Goal: Transaction & Acquisition: Book appointment/travel/reservation

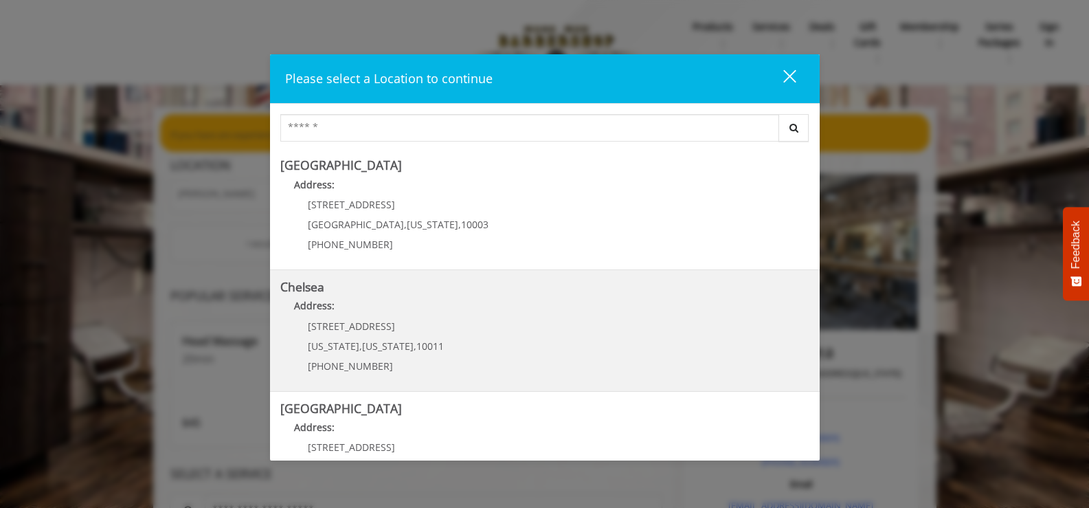
click at [345, 343] on span "[US_STATE]" at bounding box center [334, 345] width 52 height 13
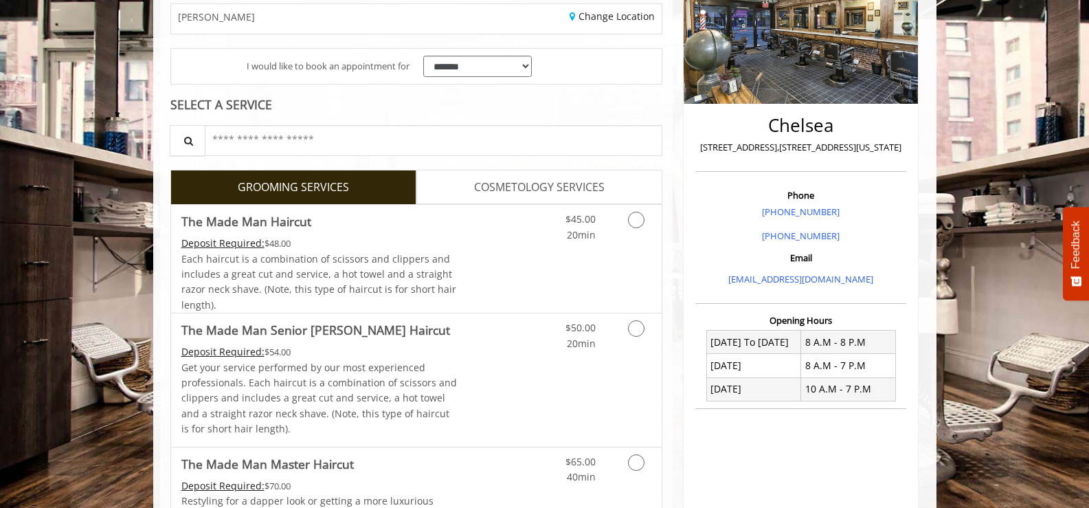
scroll to position [249, 0]
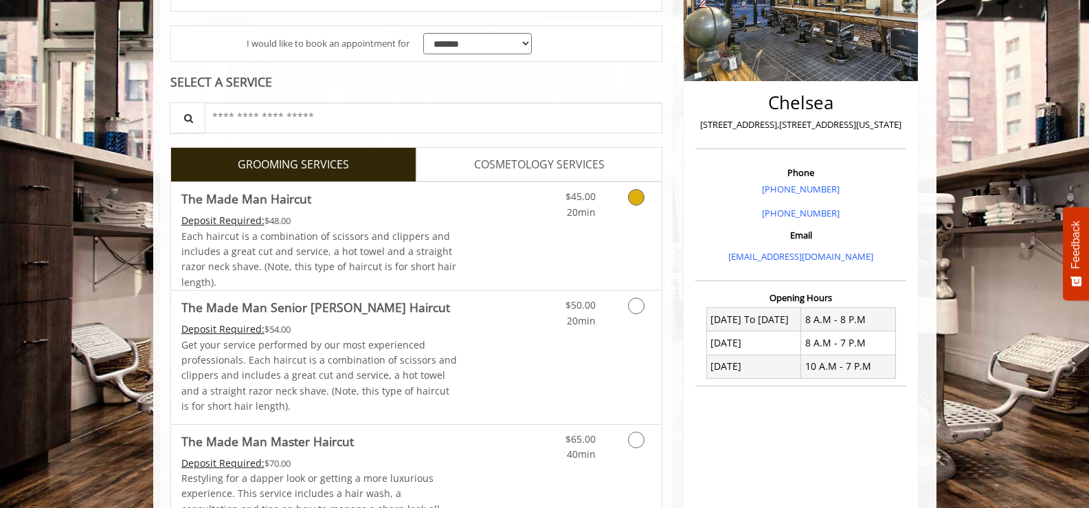
click at [634, 198] on icon "Grooming services" at bounding box center [636, 197] width 16 height 16
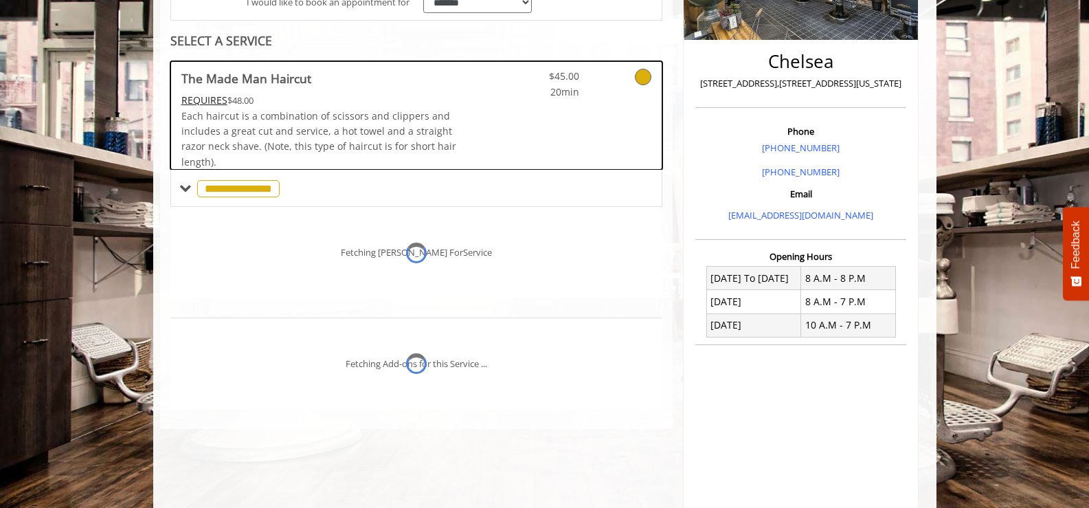
scroll to position [294, 0]
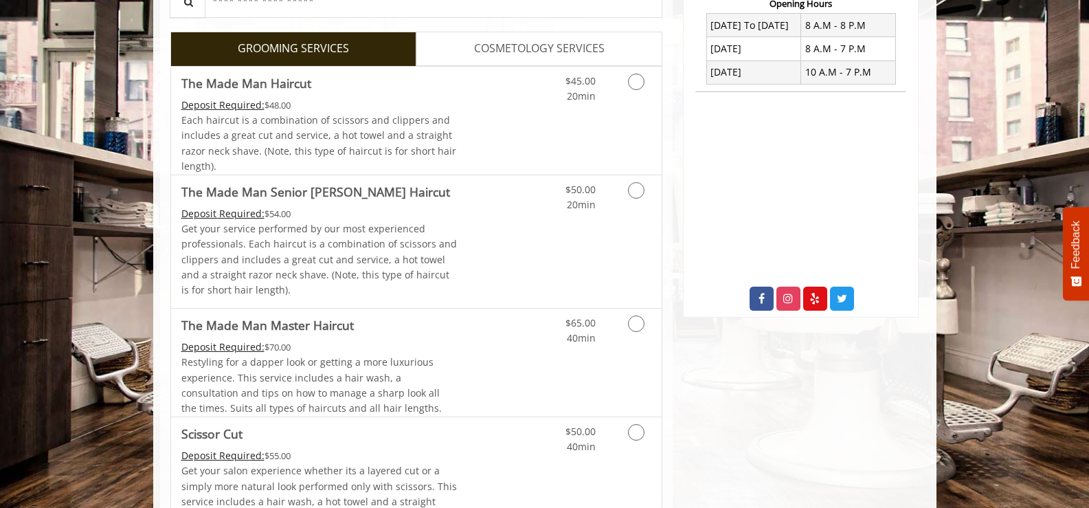
scroll to position [578, 0]
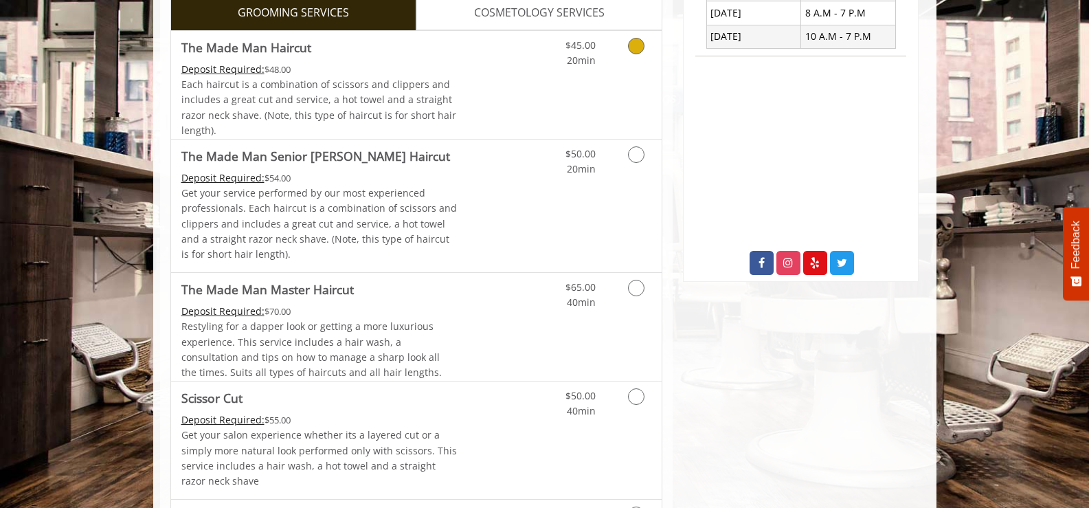
click at [635, 43] on icon "Grooming services" at bounding box center [636, 46] width 16 height 16
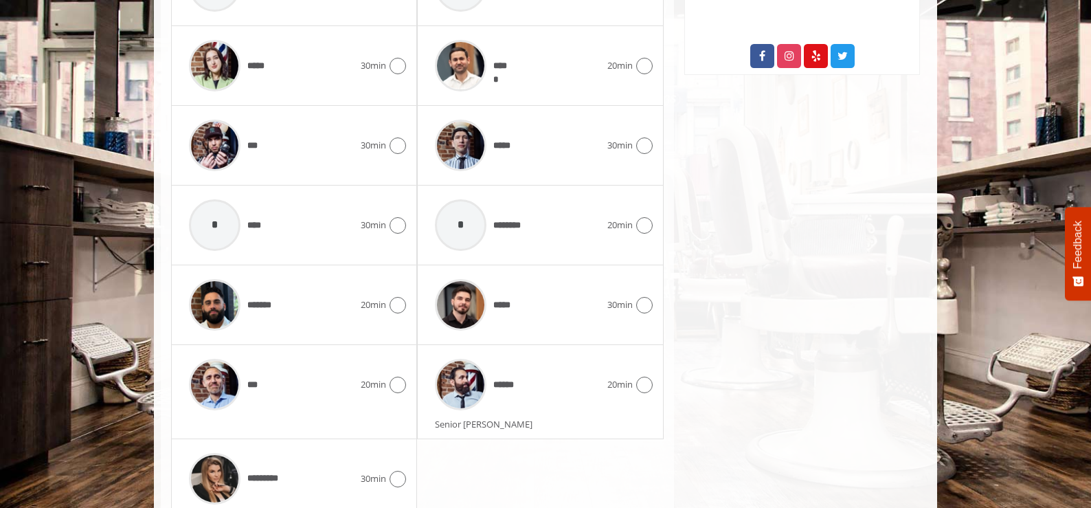
scroll to position [788, 0]
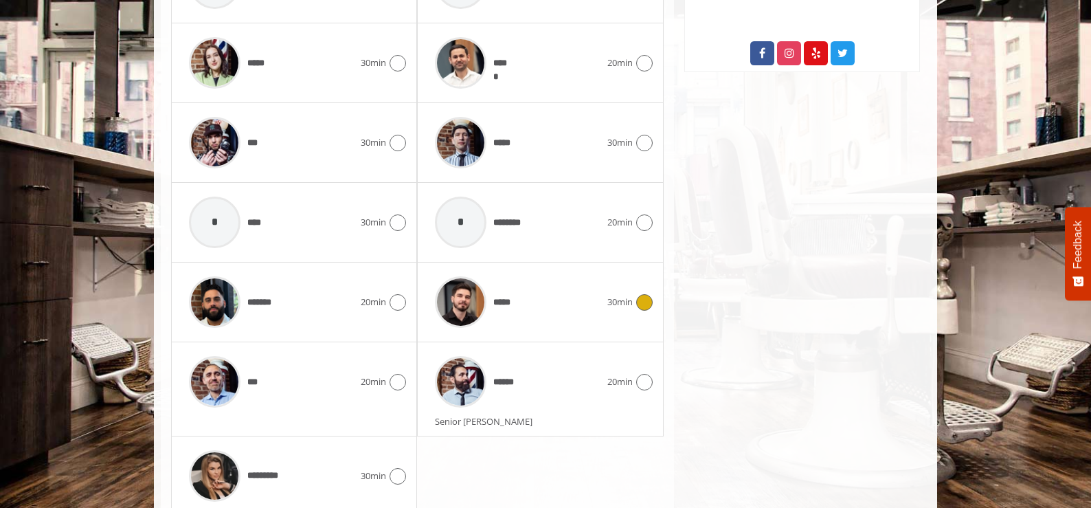
drag, startPoint x: 649, startPoint y: 296, endPoint x: 704, endPoint y: 296, distance: 55.6
click at [649, 295] on icon at bounding box center [644, 302] width 16 height 16
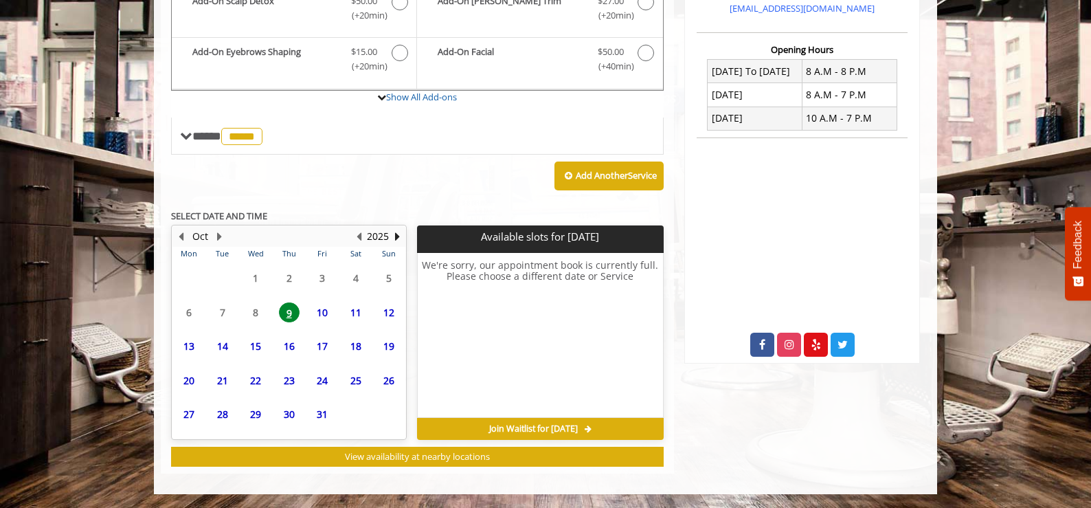
scroll to position [497, 0]
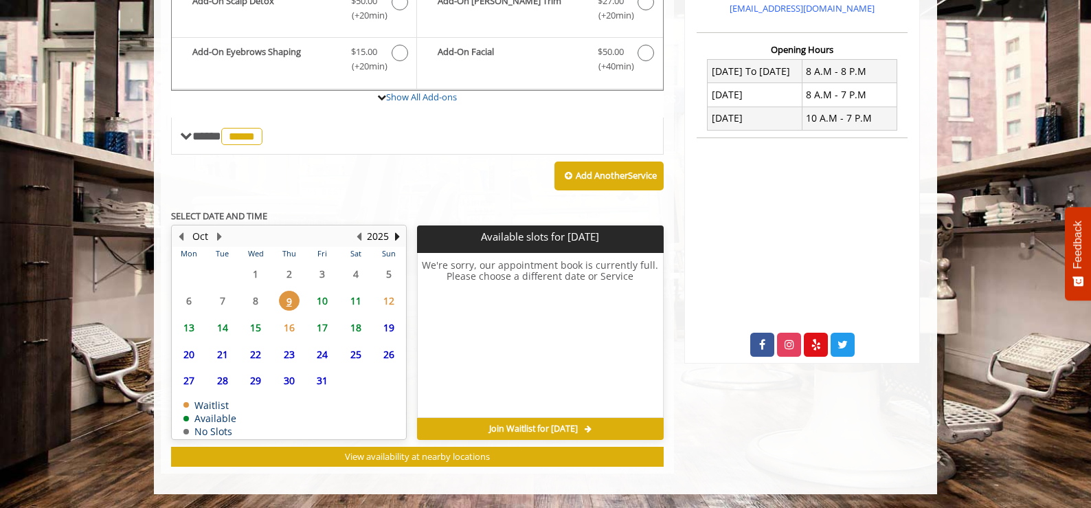
click at [324, 304] on span "10" at bounding box center [322, 301] width 21 height 20
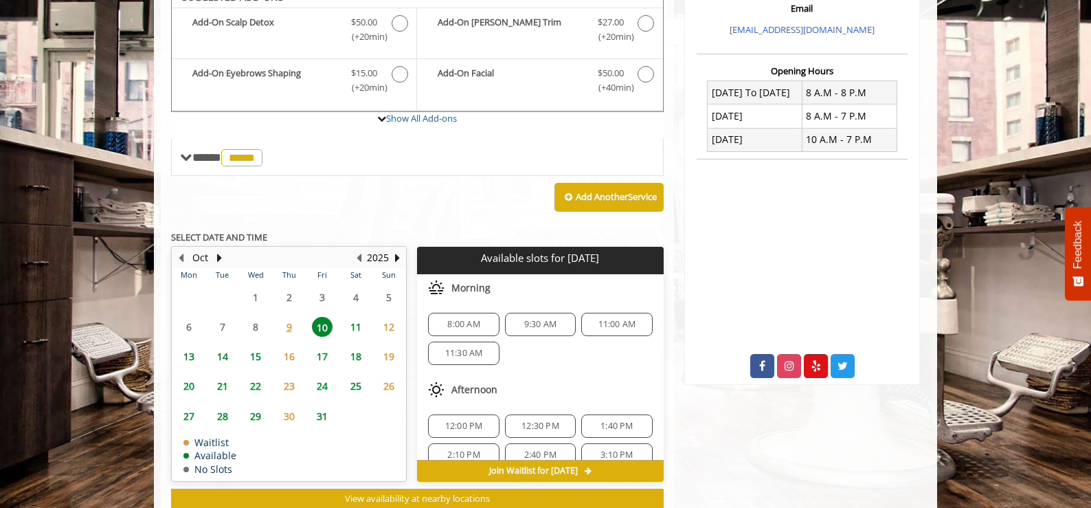
scroll to position [460, 0]
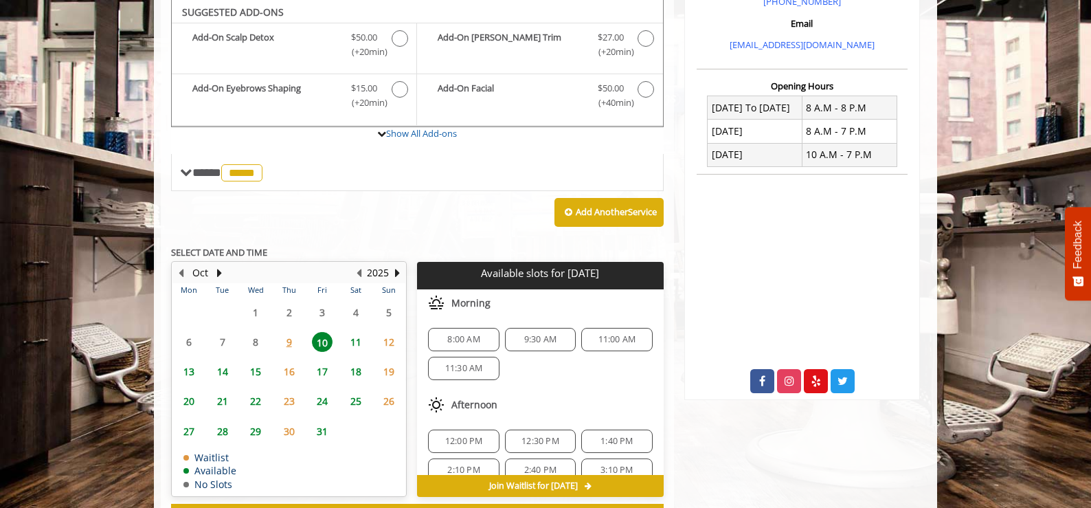
click at [543, 337] on span "9:30 AM" at bounding box center [540, 339] width 32 height 11
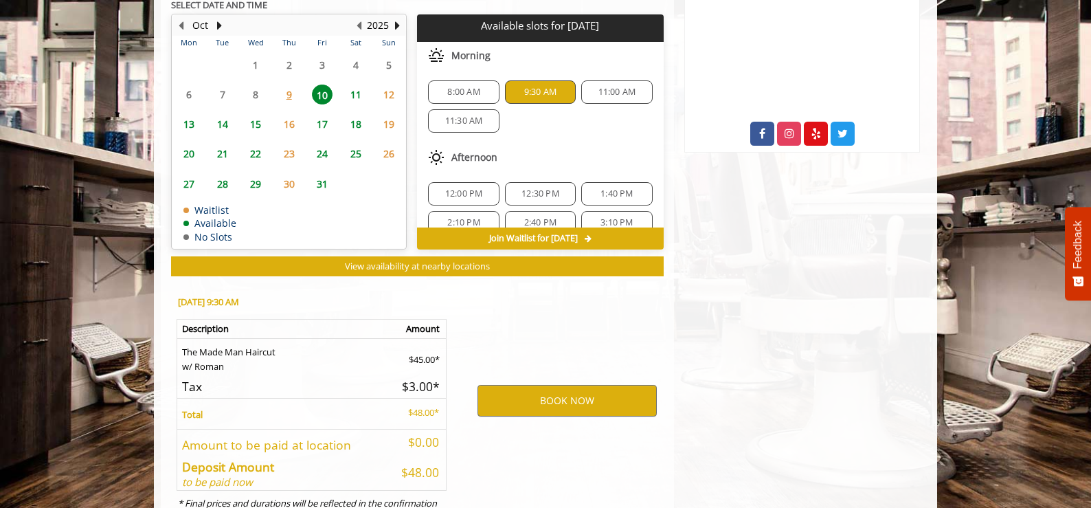
scroll to position [766, 0]
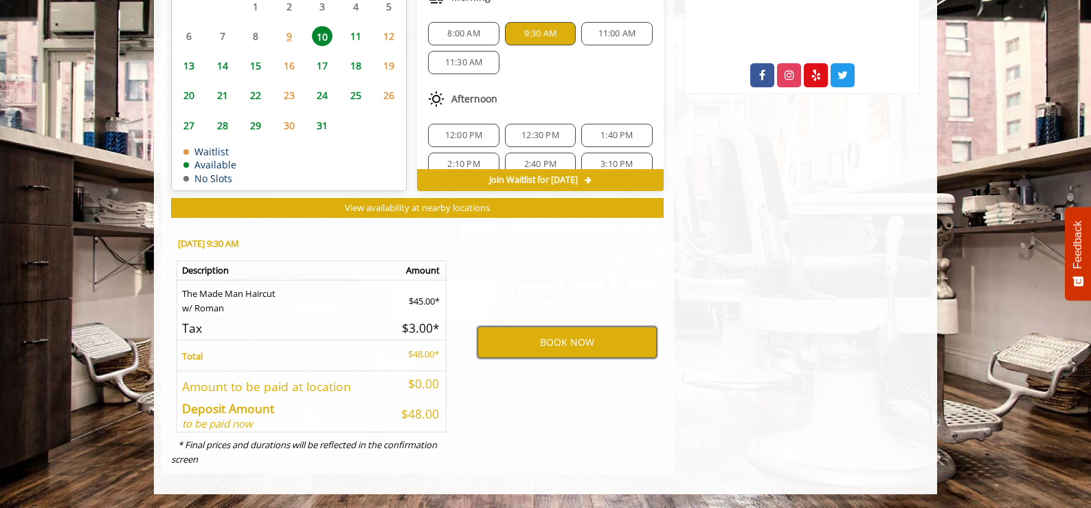
click at [582, 343] on button "BOOK NOW" at bounding box center [566, 342] width 179 height 32
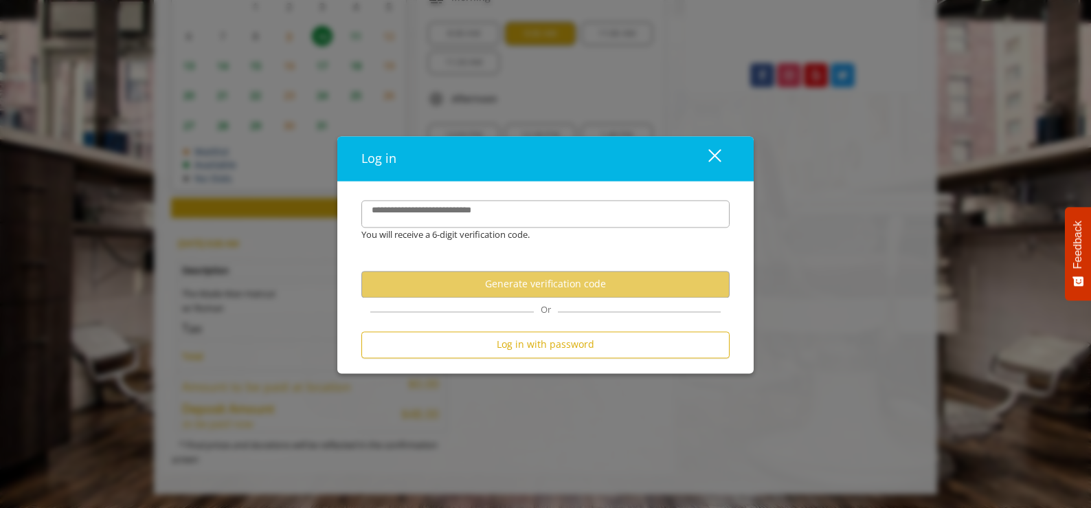
click at [710, 155] on div "close" at bounding box center [706, 158] width 27 height 21
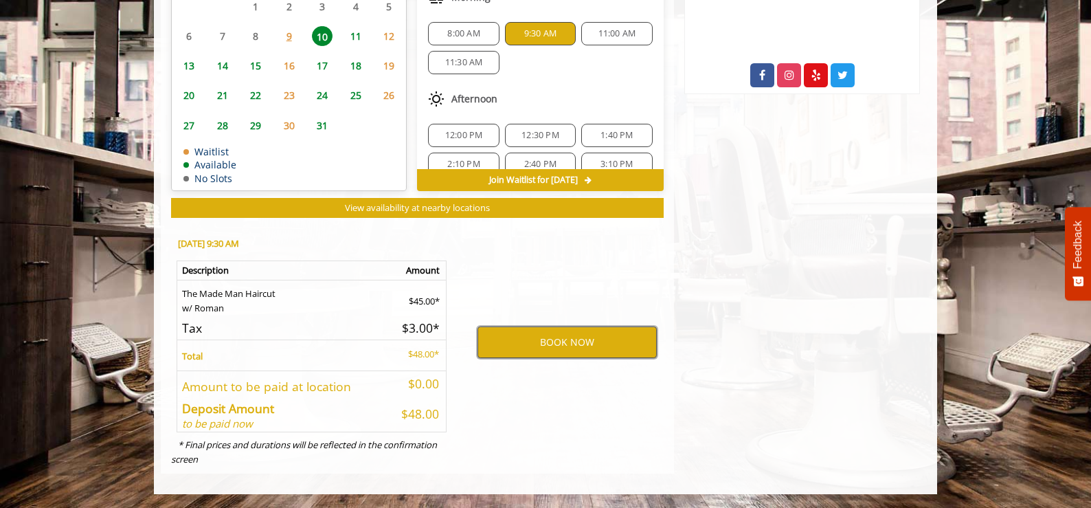
click at [539, 354] on button "BOOK NOW" at bounding box center [566, 342] width 179 height 32
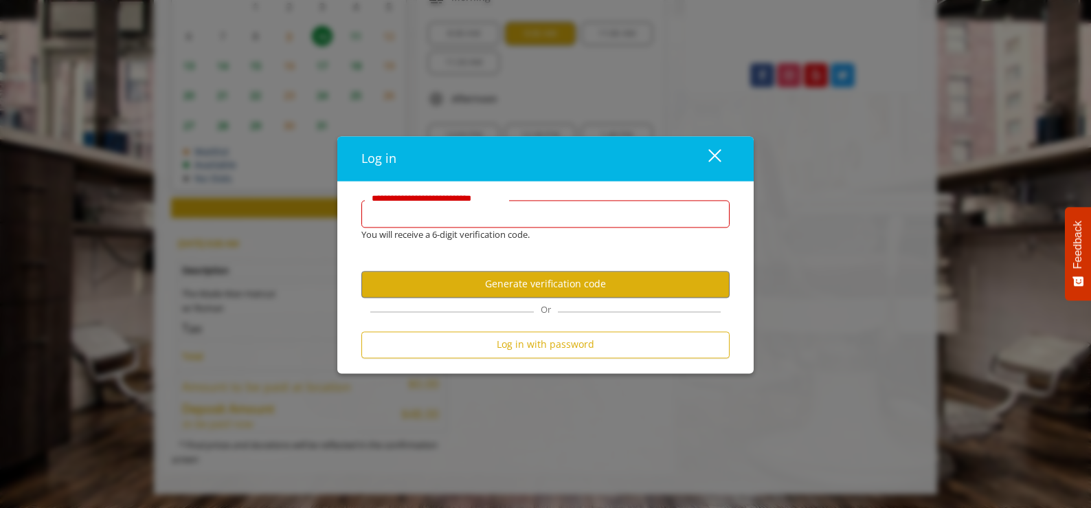
click at [463, 210] on input "**********" at bounding box center [545, 213] width 368 height 27
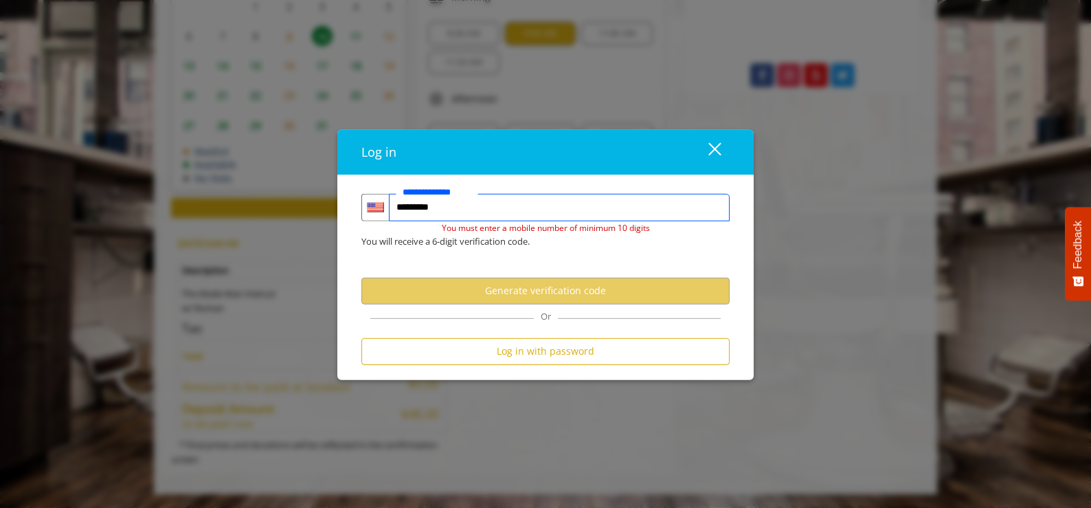
type input "**********"
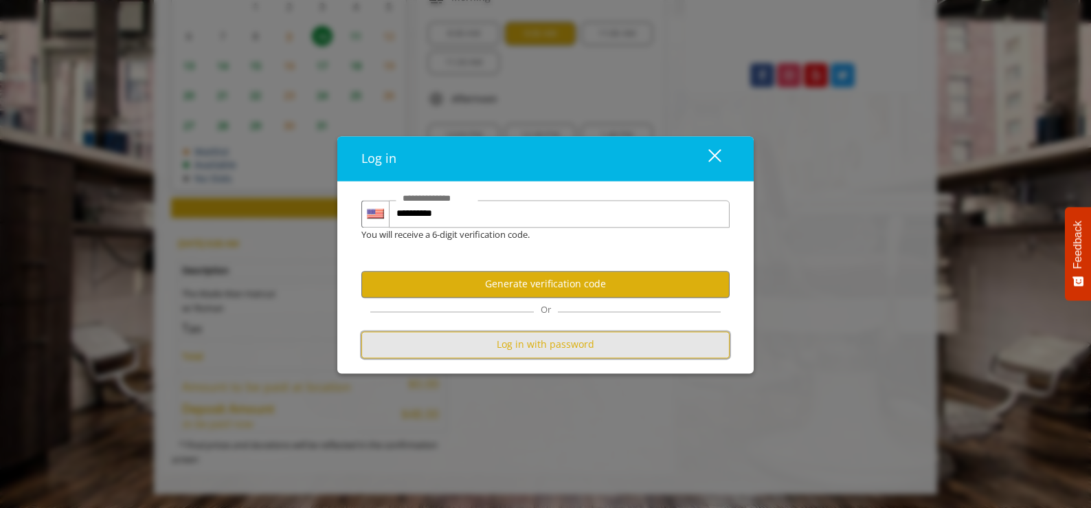
click at [584, 346] on button "Log in with password" at bounding box center [545, 344] width 368 height 27
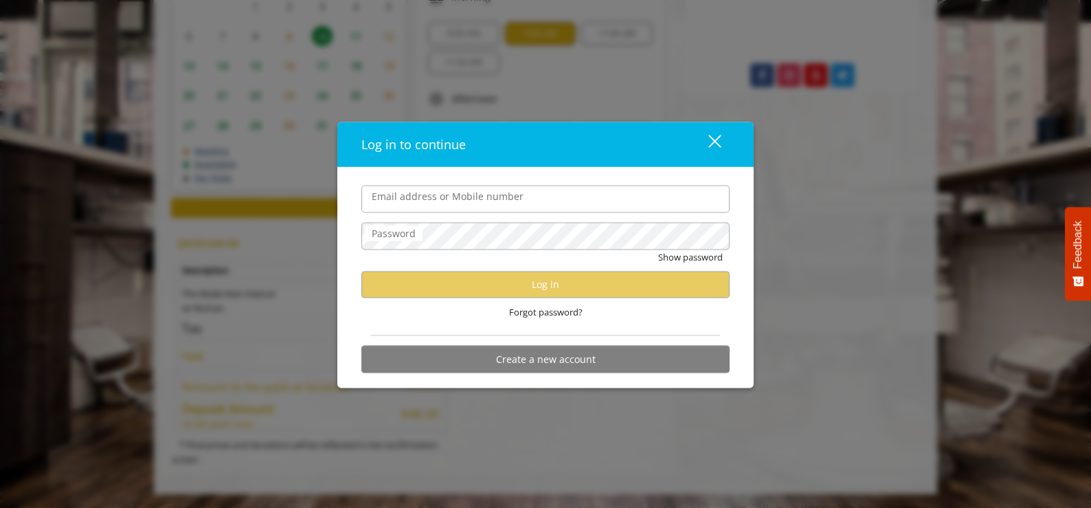
scroll to position [0, 0]
type input "**********"
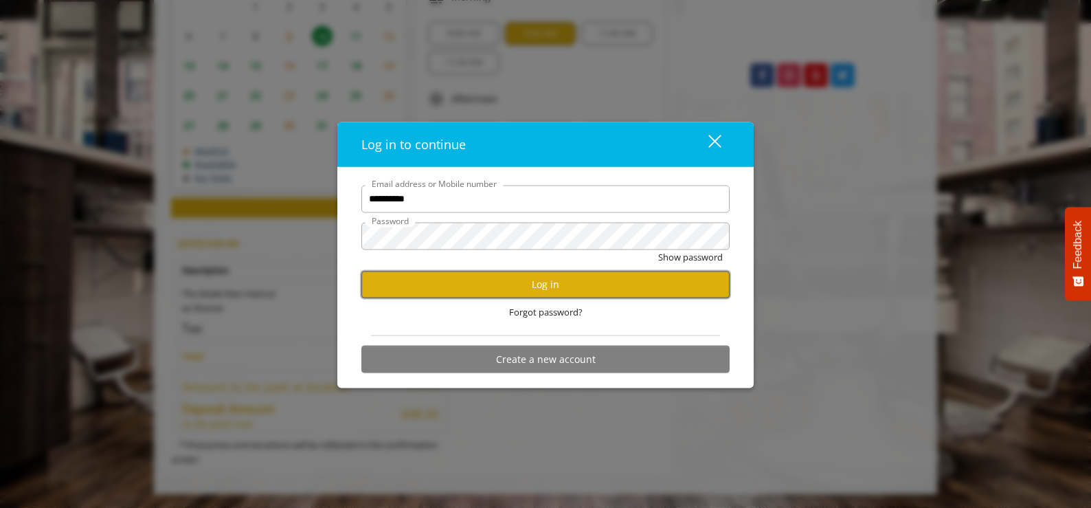
click at [629, 286] on button "Log in" at bounding box center [545, 284] width 368 height 27
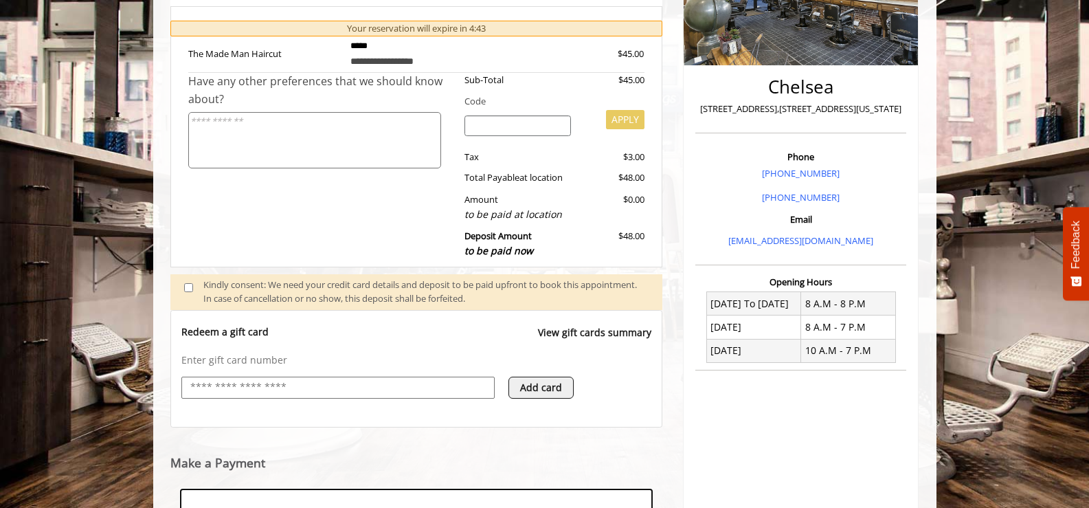
scroll to position [475, 0]
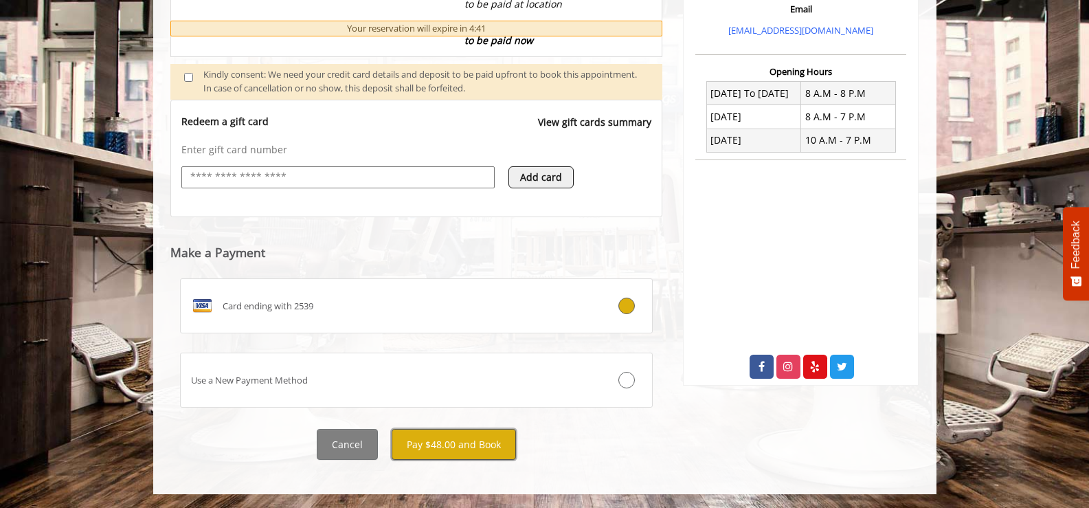
click at [419, 447] on button "Pay $48.00 and Book" at bounding box center [454, 444] width 124 height 31
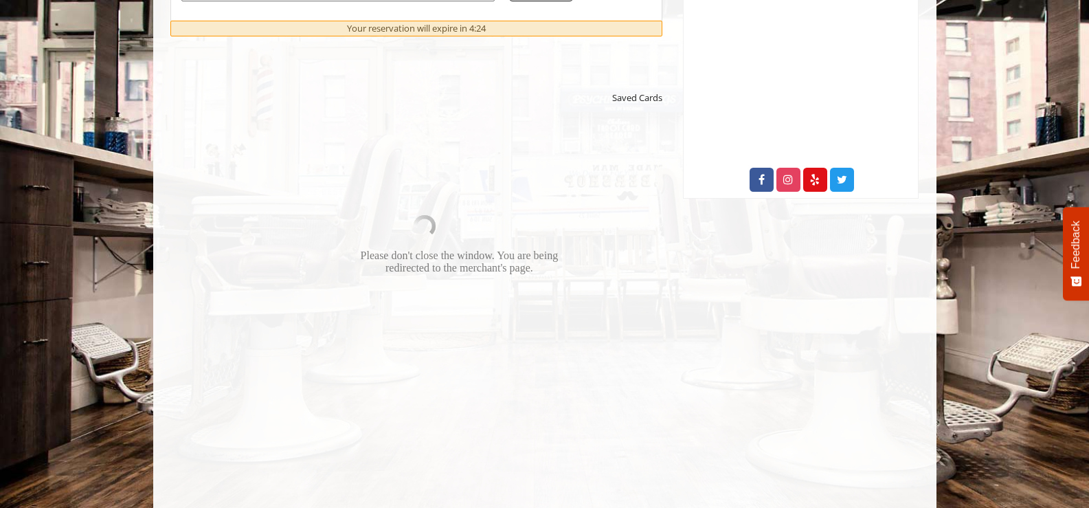
scroll to position [678, 0]
